Goal: Information Seeking & Learning: Learn about a topic

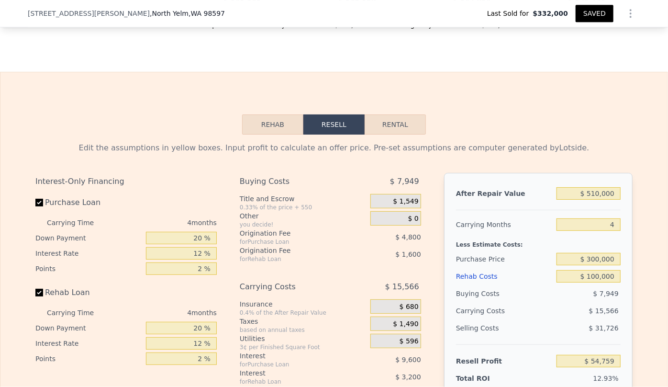
scroll to position [1524, 0]
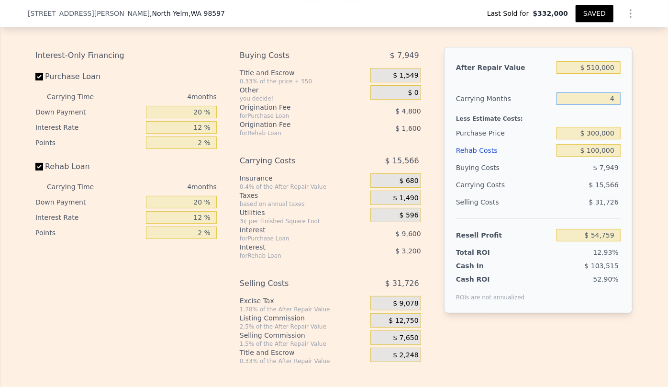
click at [610, 105] on input "4" at bounding box center [589, 98] width 64 height 12
type input "6"
type input "$ 46,976"
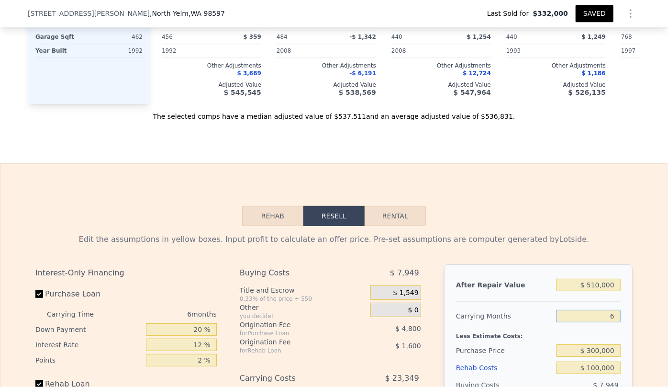
scroll to position [1263, 0]
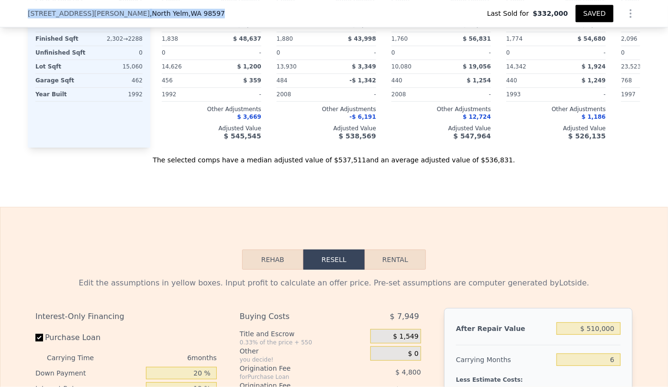
drag, startPoint x: 22, startPoint y: 14, endPoint x: 181, endPoint y: 12, distance: 159.9
click at [181, 12] on div "[STREET_ADDRESS] Last Sold for $332,000 SAVED" at bounding box center [334, 13] width 668 height 27
copy div "[STREET_ADDRESS]"
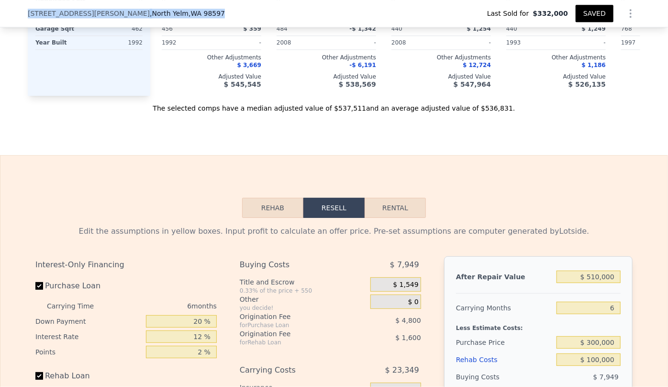
scroll to position [1437, 0]
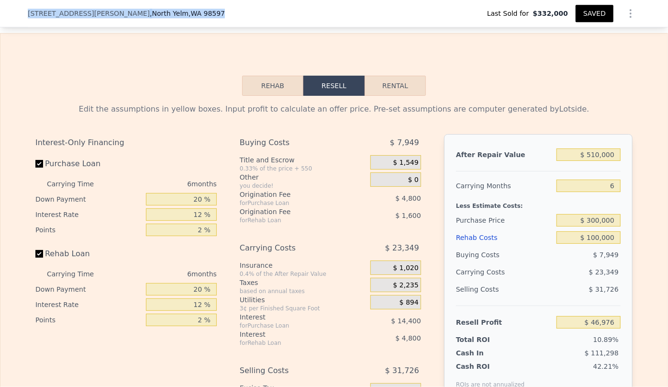
type input "4"
type input "$ 54,759"
click at [596, 226] on input "$ 300,000" at bounding box center [589, 220] width 64 height 12
type input "$ 450,000"
type input "-$ 102,941"
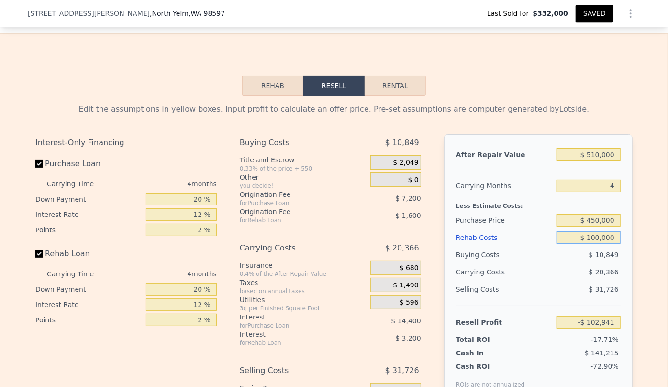
click at [598, 244] on input "$ 100,000" at bounding box center [589, 237] width 64 height 12
type input "$ 1,000"
type input "$ 811"
type input "$ 000"
type input "$ 1,859"
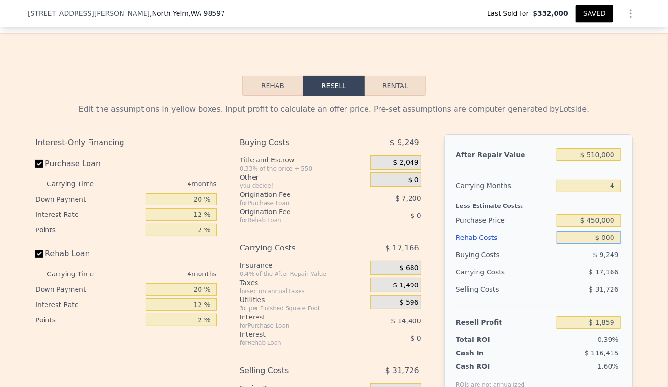
type input "$ 2,000"
type input "-$ 237"
type input "$ 2,000,000"
type input "-$ 2,094,141"
type input "$ 200,000"
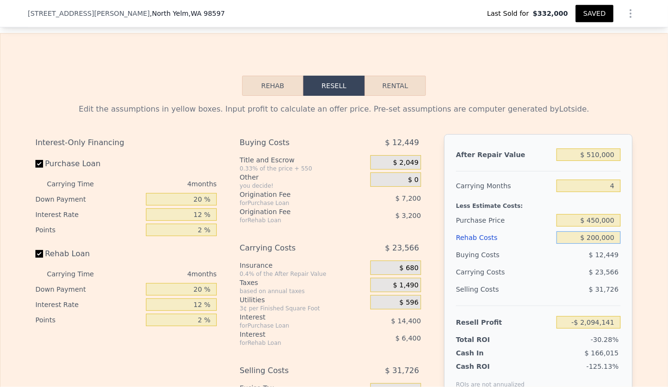
type input "-$ 207,741"
type input "$ 20,000"
type input "-$ 19,101"
type input "$ 000"
type input "$ 1,859"
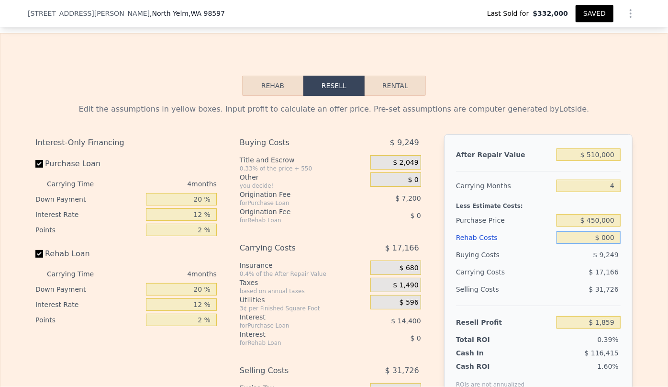
type input "$ 3,000"
type input "-$ 1,285"
type input "$ 300,000"
type input "-$ 29,581"
type input "$ 3,000,000"
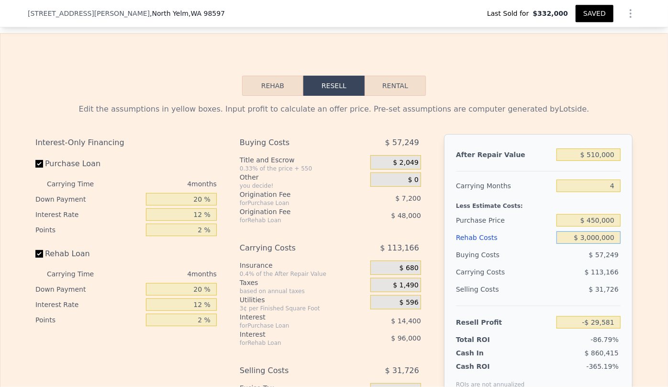
type input "-$ 3,142,141"
type input "$ 300,000"
type input "-$ 312,541"
type input "$ 30,000"
type input "-$ 29,581"
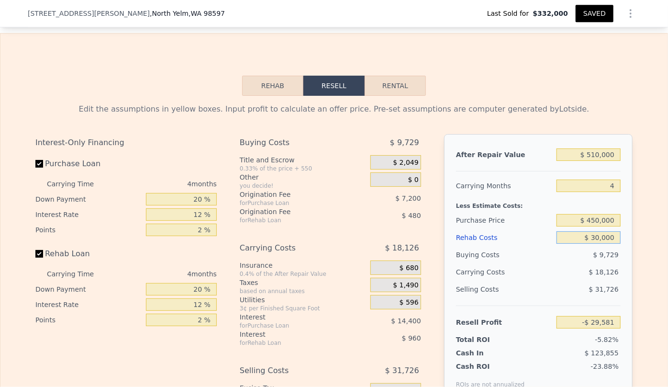
type input "$ 30,000"
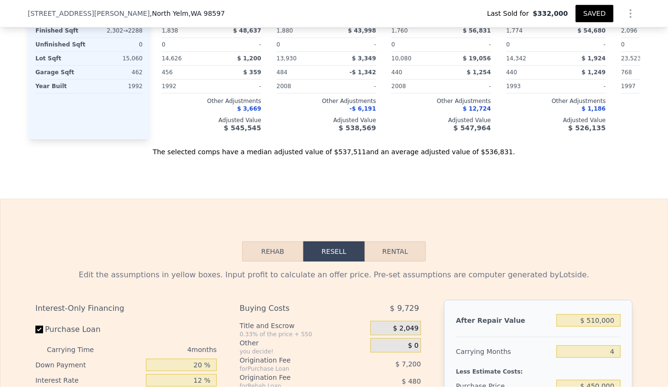
scroll to position [1393, 0]
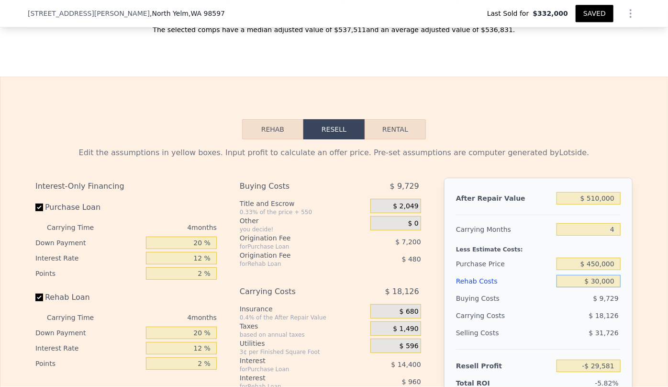
click at [392, 139] on button "Rental" at bounding box center [395, 129] width 61 height 20
select select "30"
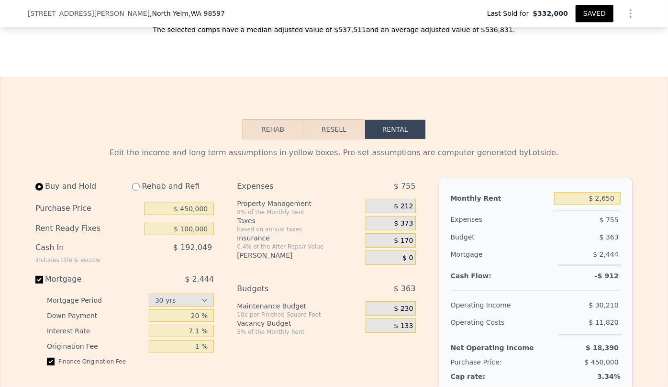
click at [162, 195] on div "Rehab and Refi" at bounding box center [169, 186] width 90 height 17
click at [135, 191] on input "radio" at bounding box center [136, 187] width 8 height 8
radio input "true"
type input "$ 30,000"
type input "$ 2,800"
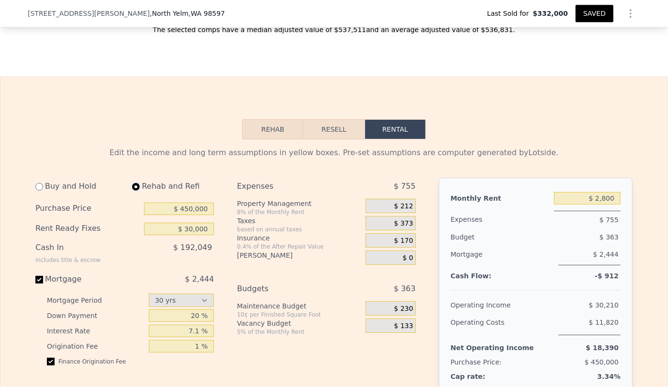
select select "30"
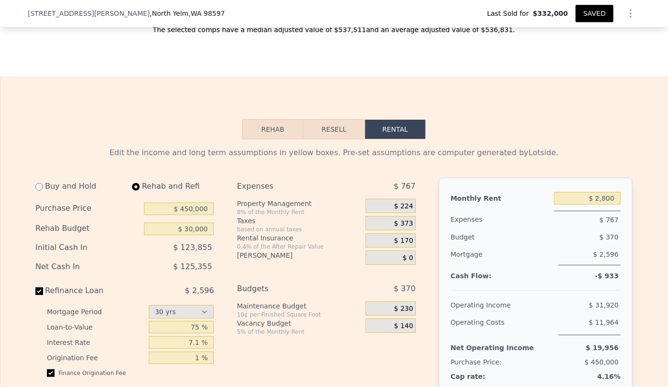
click at [402, 211] on span "$ 224" at bounding box center [403, 206] width 19 height 9
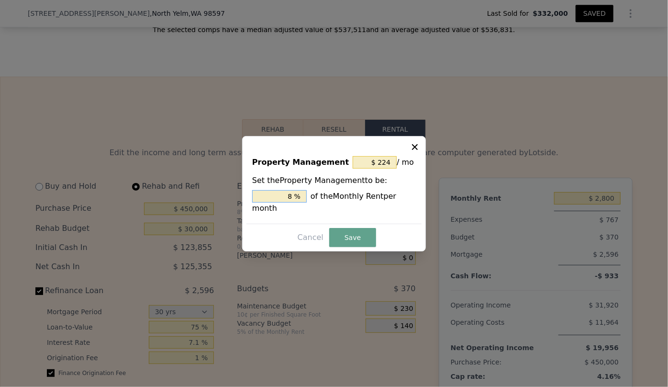
click at [294, 202] on input "8 %" at bounding box center [279, 196] width 55 height 12
type input "$ 28"
type input "1 %"
click at [330, 238] on button "Save" at bounding box center [352, 237] width 47 height 19
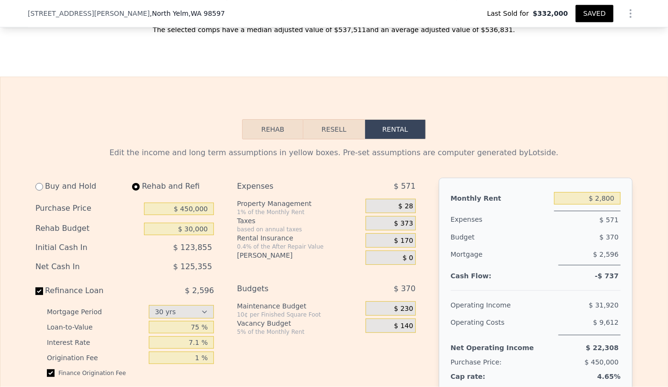
click at [408, 211] on span "$ 28" at bounding box center [406, 206] width 15 height 9
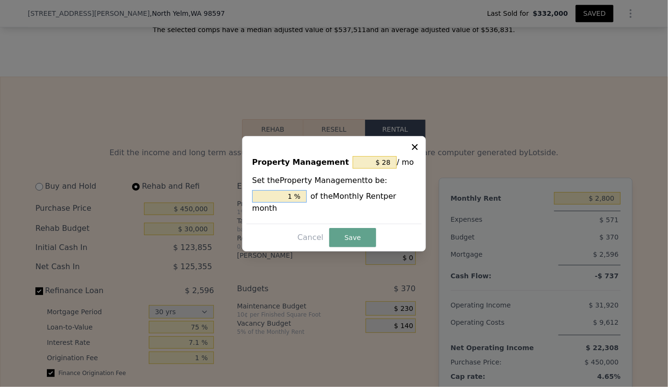
click at [293, 202] on input "1 %" at bounding box center [279, 196] width 55 height 12
type input "$ 0"
type input "0 %"
click at [340, 228] on button "Save" at bounding box center [352, 237] width 47 height 19
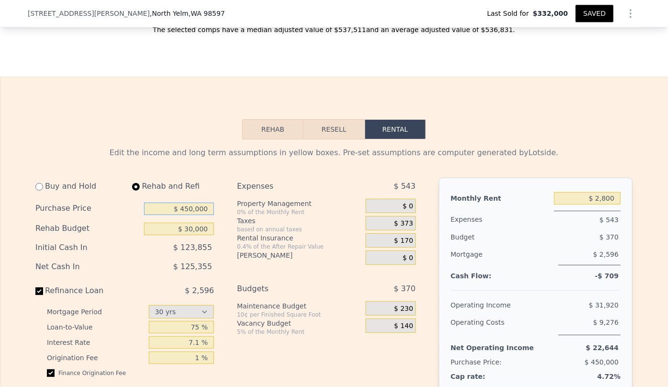
click at [190, 215] on input "$ 450,000" at bounding box center [179, 208] width 70 height 12
type input "$ 400,000"
click at [177, 275] on div "$ 125,355" at bounding box center [159, 266] width 110 height 17
click at [467, 326] on div "Operating Costs" at bounding box center [503, 325] width 104 height 22
click at [338, 134] on button "Resell" at bounding box center [333, 129] width 61 height 20
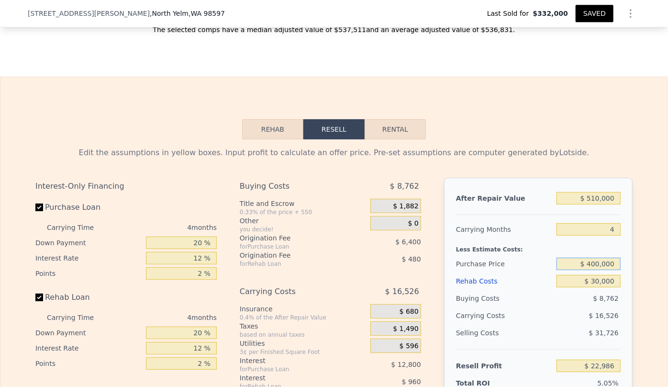
click at [596, 270] on input "$ 400,000" at bounding box center [589, 264] width 64 height 12
type input "$ 400,000"
click at [583, 307] on div "$ 8,762" at bounding box center [589, 298] width 65 height 17
click at [399, 139] on button "Rental" at bounding box center [395, 129] width 61 height 20
select select "30"
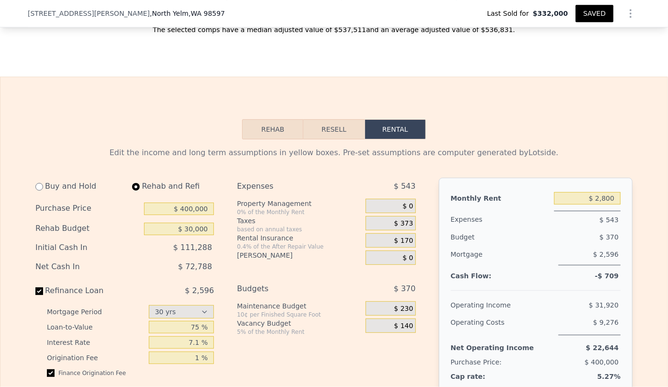
click at [334, 137] on button "Resell" at bounding box center [333, 129] width 61 height 20
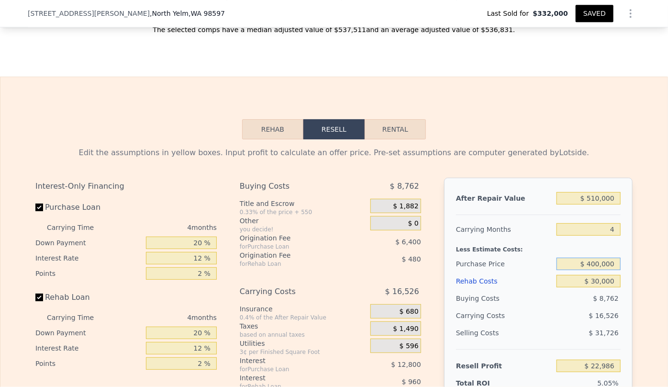
click at [591, 270] on input "$ 400,000" at bounding box center [589, 264] width 64 height 12
type input "$ 370,000"
click at [583, 316] on div "$ 16,526" at bounding box center [570, 315] width 101 height 17
type input "$ 54,526"
click at [394, 134] on button "Rental" at bounding box center [395, 129] width 61 height 20
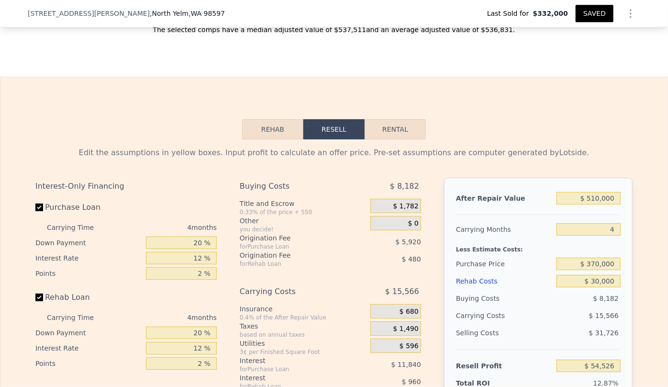
select select "30"
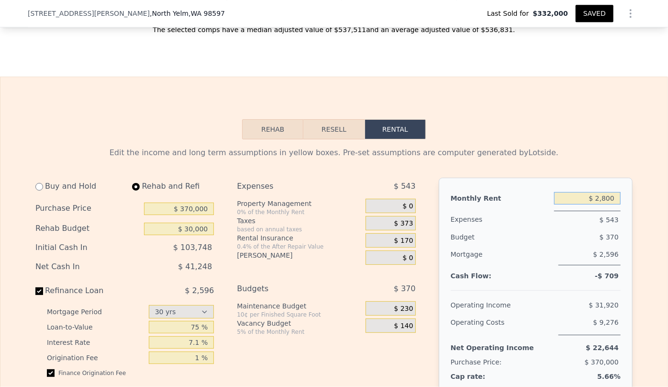
click at [607, 204] on input "$ 2,800" at bounding box center [587, 198] width 67 height 12
type input "$ 2,900"
click at [338, 139] on button "Resell" at bounding box center [333, 129] width 61 height 20
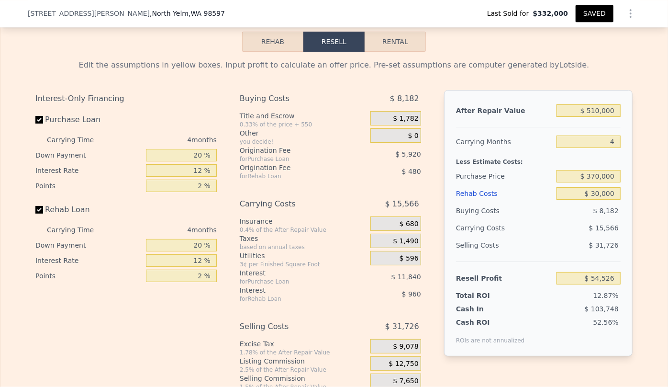
scroll to position [1480, 0]
click at [595, 117] on input "$ 510,000" at bounding box center [589, 111] width 64 height 12
type input "$ 50,000"
type input "-$ 376,742"
type input "$ 540,000"
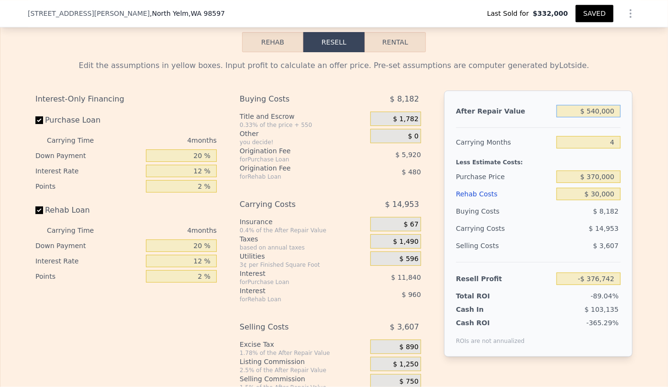
type input "$ 82,652"
type input "$ 50,000"
type input "-$ 376,742"
type input "$ 530,000"
type input "$ 73,276"
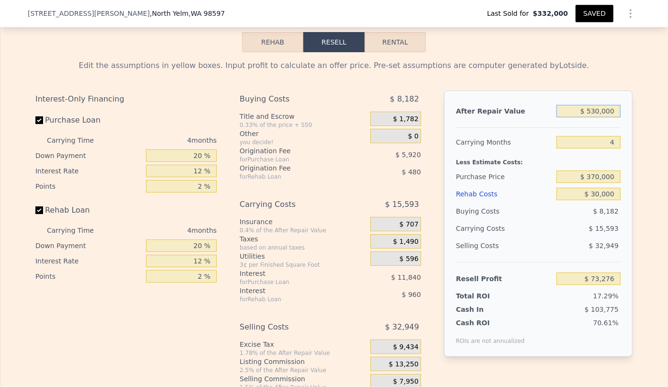
type input "$ 530,000"
click at [584, 91] on div "Edit the assumptions in yellow boxes. Input profit to calculate an offer price.…" at bounding box center [333, 234] width 597 height 348
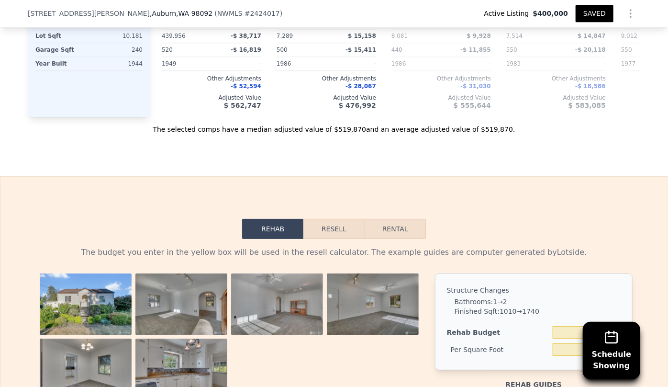
scroll to position [1349, 0]
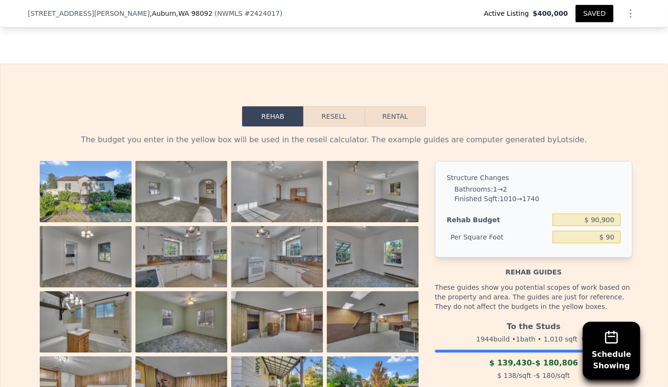
click at [334, 115] on button "Resell" at bounding box center [333, 116] width 61 height 20
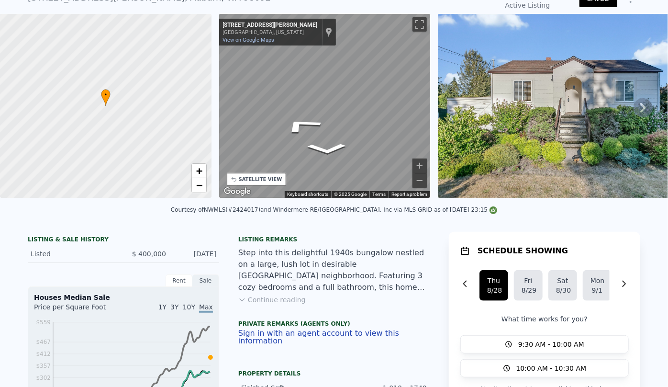
scroll to position [0, 0]
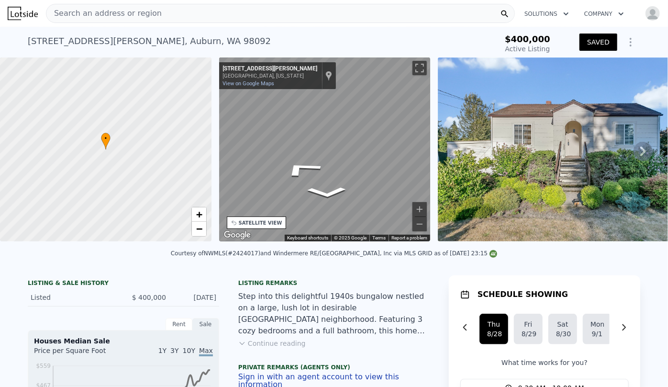
click at [60, 12] on span "Search an address or region" at bounding box center [103, 13] width 115 height 11
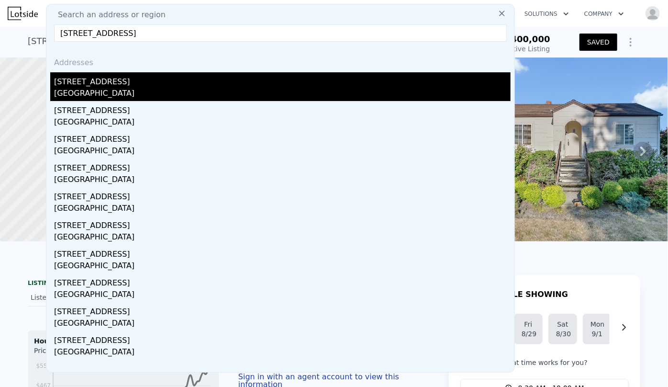
type input "4038 34th Avenue SW, Seattle, WA 98126"
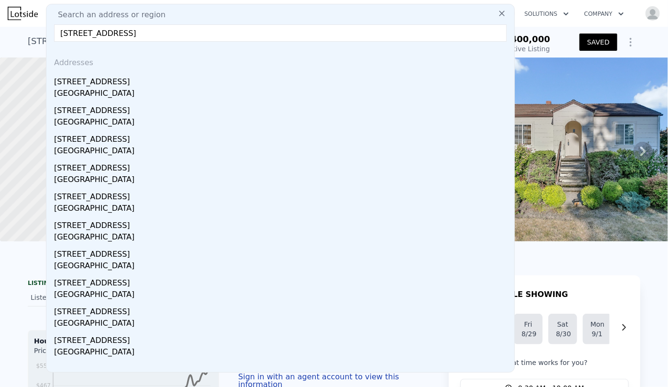
drag, startPoint x: 107, startPoint y: 86, endPoint x: 112, endPoint y: 90, distance: 6.1
click at [107, 86] on div "4038 34th Ave SW" at bounding box center [282, 79] width 457 height 15
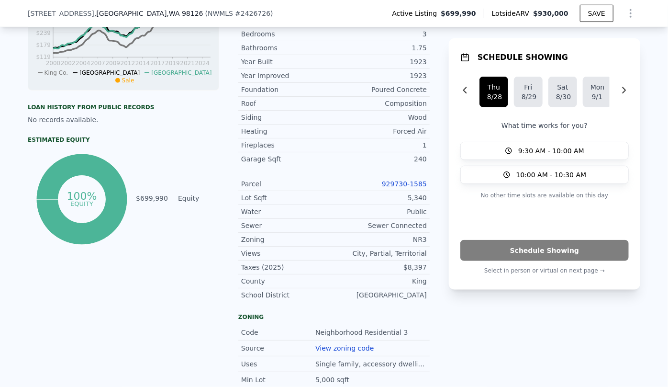
scroll to position [428, 0]
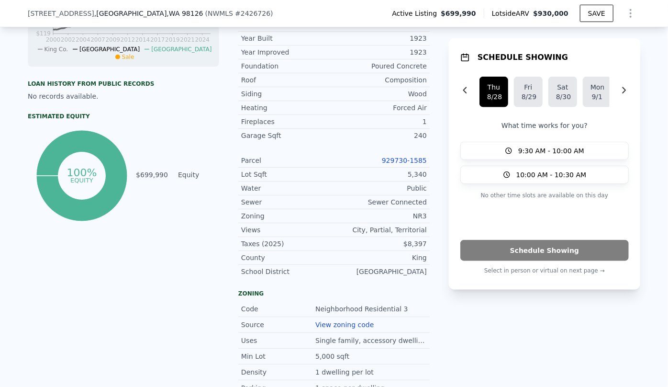
click at [418, 164] on link "929730-1585" at bounding box center [404, 161] width 45 height 8
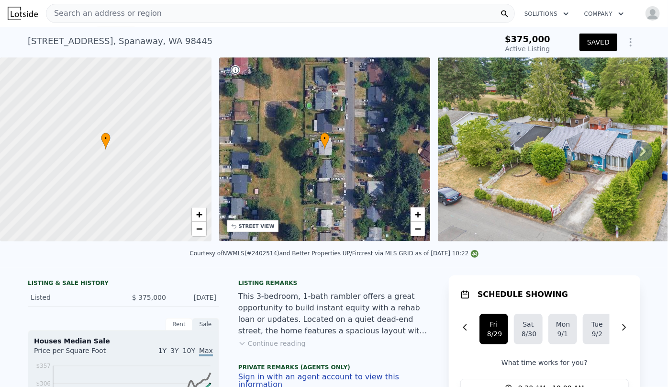
click at [126, 16] on span "Search an address or region" at bounding box center [103, 13] width 115 height 11
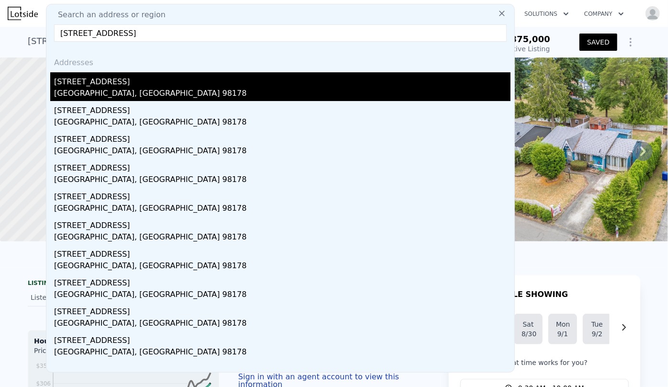
type input "12832 84th Ave S, Seattle, WA 98178"
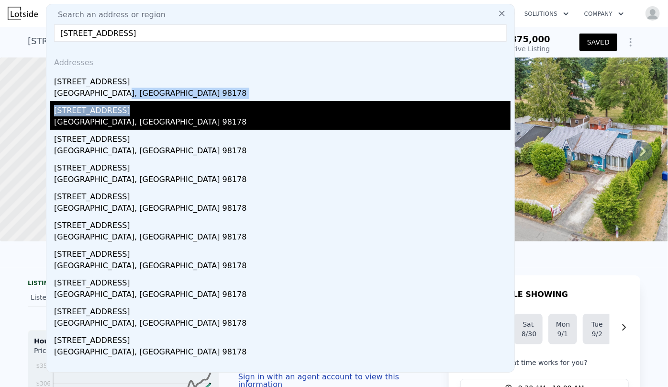
drag, startPoint x: 112, startPoint y: 94, endPoint x: 114, endPoint y: 114, distance: 20.2
click at [114, 114] on div "Addresses 12832 72nd Ave S Seattle, WA 98178 11309 84th Ave S Seattle, WA 98178…" at bounding box center [280, 210] width 468 height 323
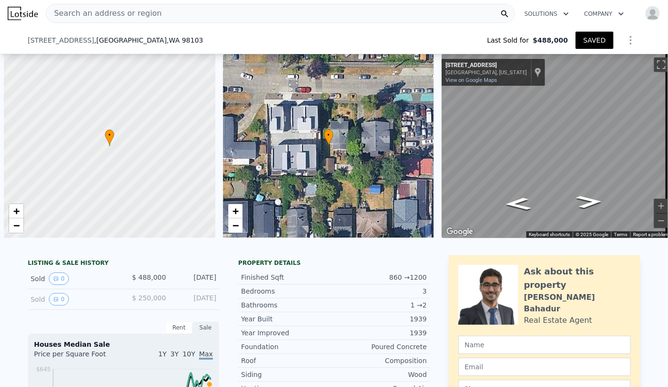
scroll to position [0, 54]
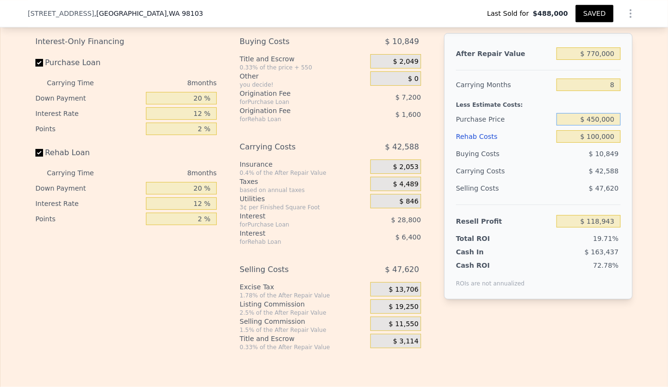
click at [595, 125] on input "$ 450,000" at bounding box center [589, 119] width 64 height 12
type input "$ 430,000"
type input "$ 118,943"
click at [491, 143] on div "Rehab Costs" at bounding box center [504, 136] width 97 height 17
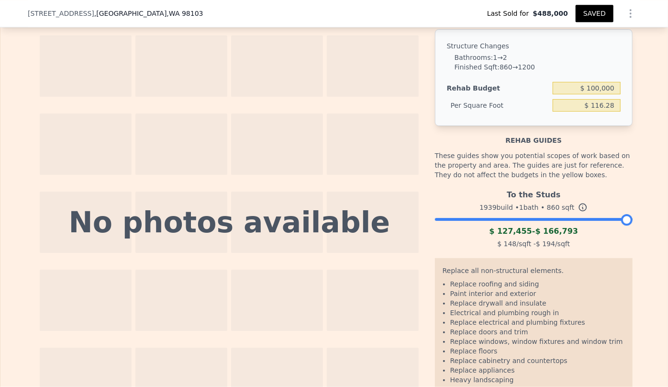
scroll to position [1436, 0]
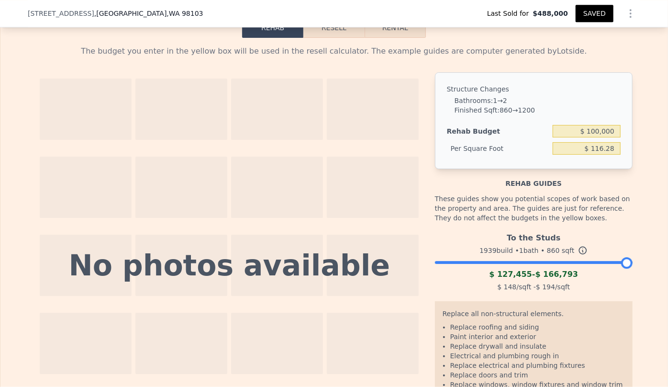
click at [340, 38] on button "Resell" at bounding box center [333, 28] width 61 height 20
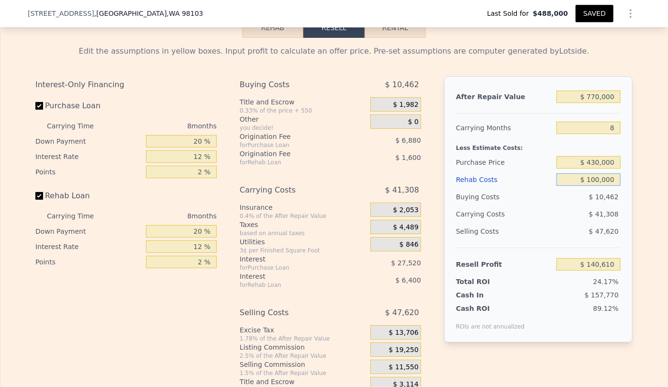
click at [596, 186] on input "$ 100,000" at bounding box center [589, 179] width 64 height 12
type input "$ 10,000"
type input "$ 237,810"
type input "$ 120,000"
type input "$ 119,010"
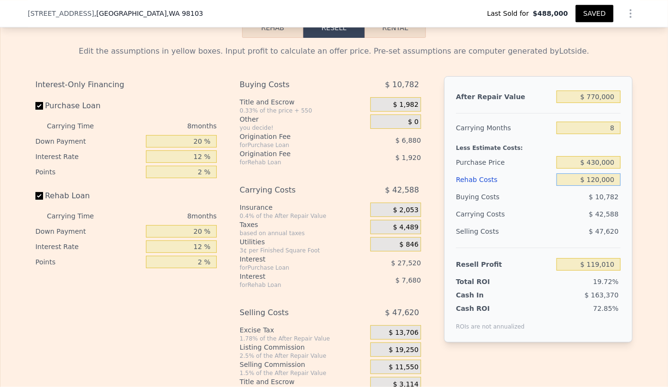
type input "$ 10,000"
type input "$ 237,810"
type input "$ 130,000"
type input "$ 108,210"
type input "$ 130,000"
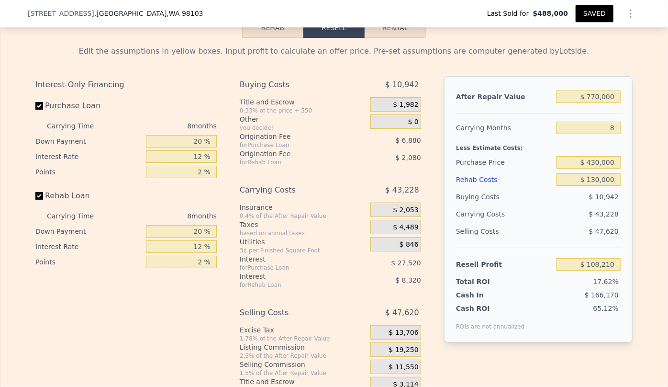
click at [584, 205] on div "$ 10,942" at bounding box center [589, 196] width 65 height 17
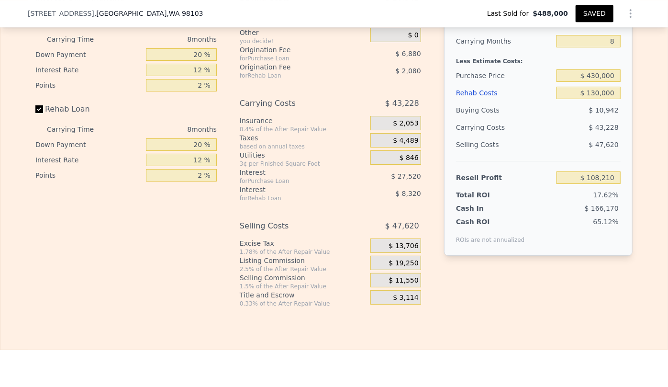
click at [585, 17] on button "SAVED" at bounding box center [595, 13] width 38 height 17
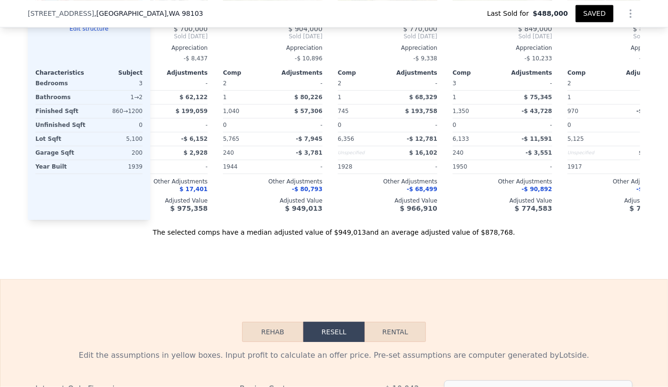
scroll to position [1000, 0]
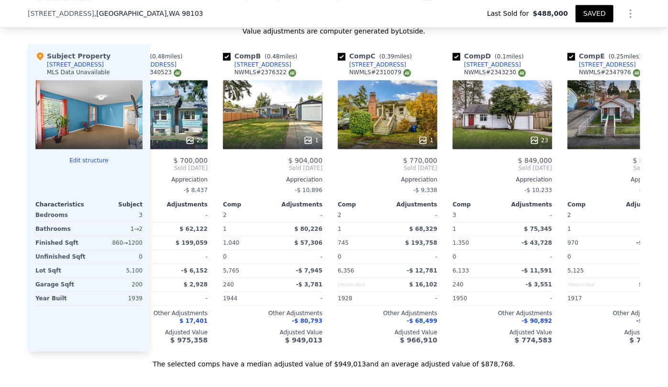
click at [580, 15] on button "SAVED" at bounding box center [595, 13] width 38 height 17
